Goal: Task Accomplishment & Management: Use online tool/utility

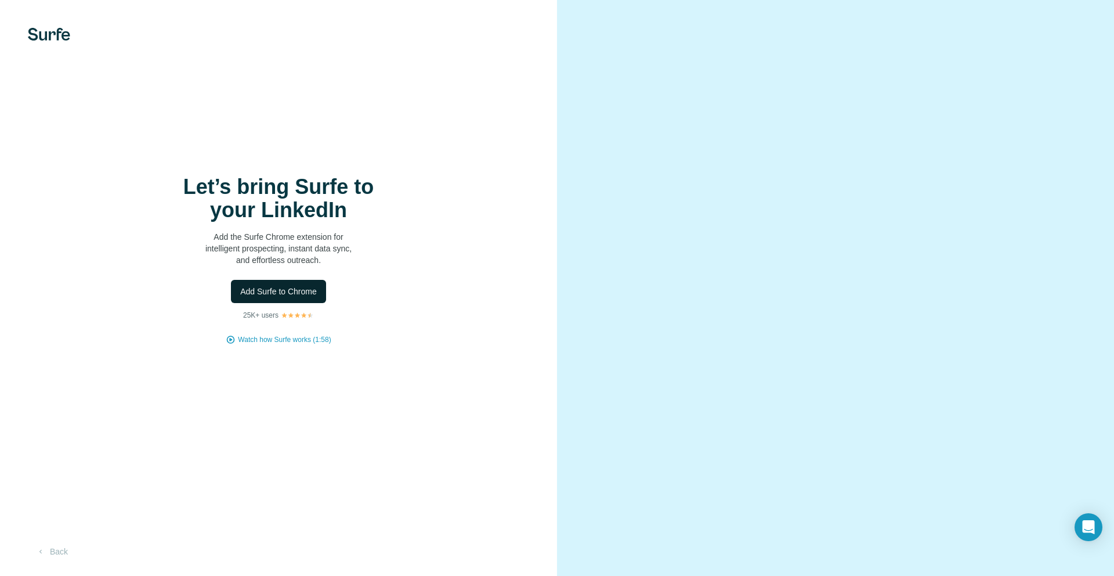
click at [297, 287] on span "Add Surfe to Chrome" at bounding box center [278, 291] width 77 height 12
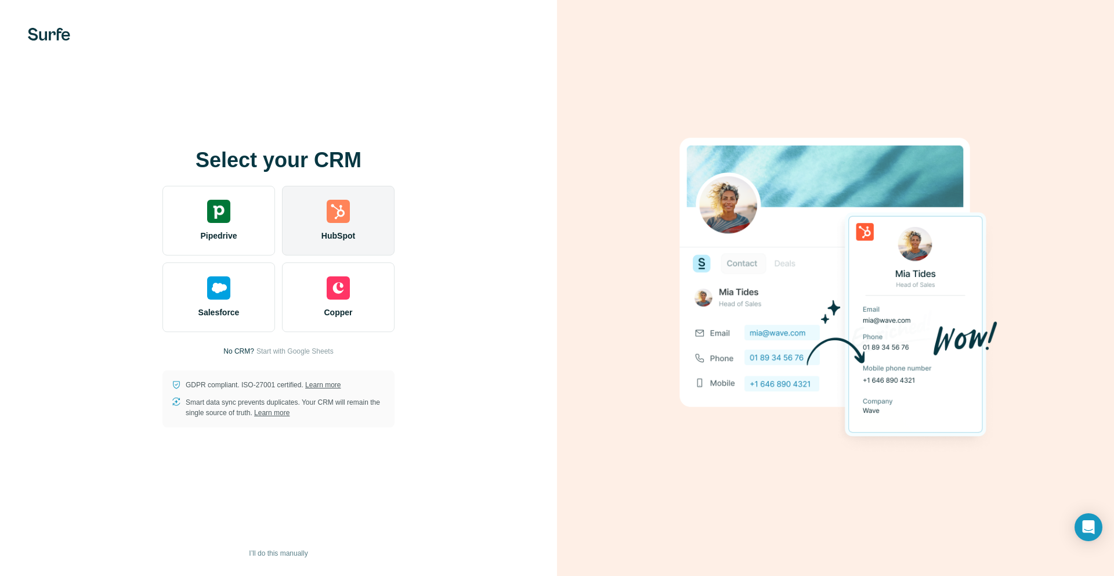
click at [330, 229] on div "HubSpot" at bounding box center [338, 221] width 113 height 70
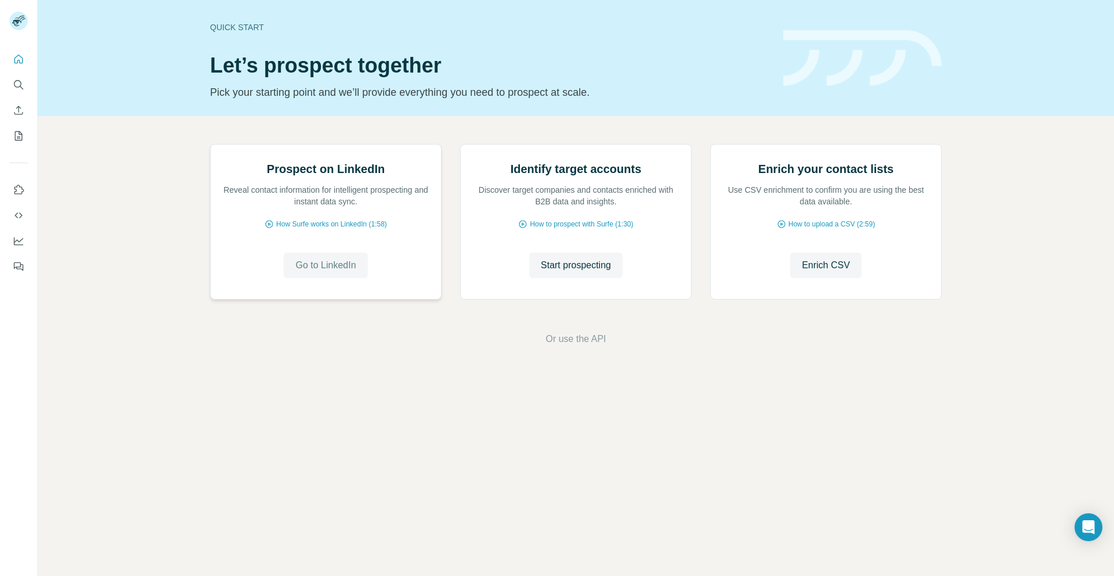
click at [334, 278] on button "Go to LinkedIn" at bounding box center [326, 265] width 84 height 26
